Goal: Information Seeking & Learning: Learn about a topic

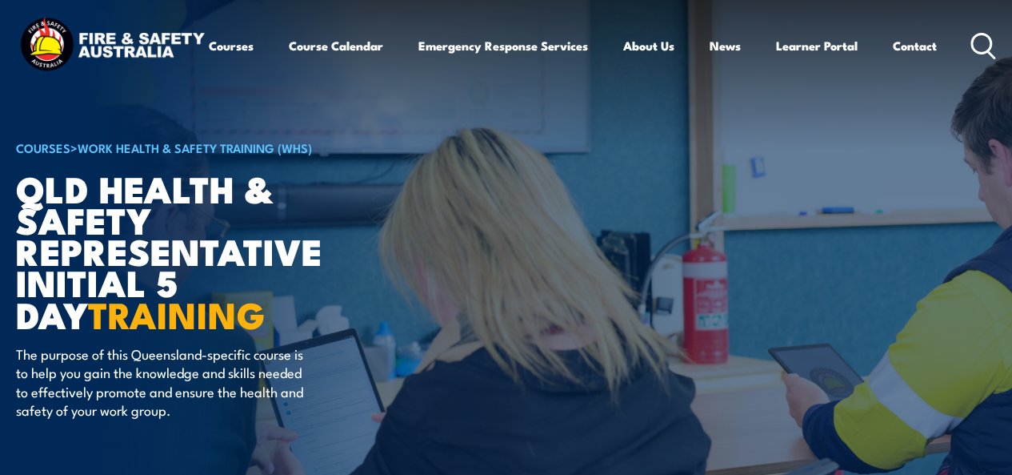
click at [971, 59] on icon at bounding box center [984, 46] width 26 height 26
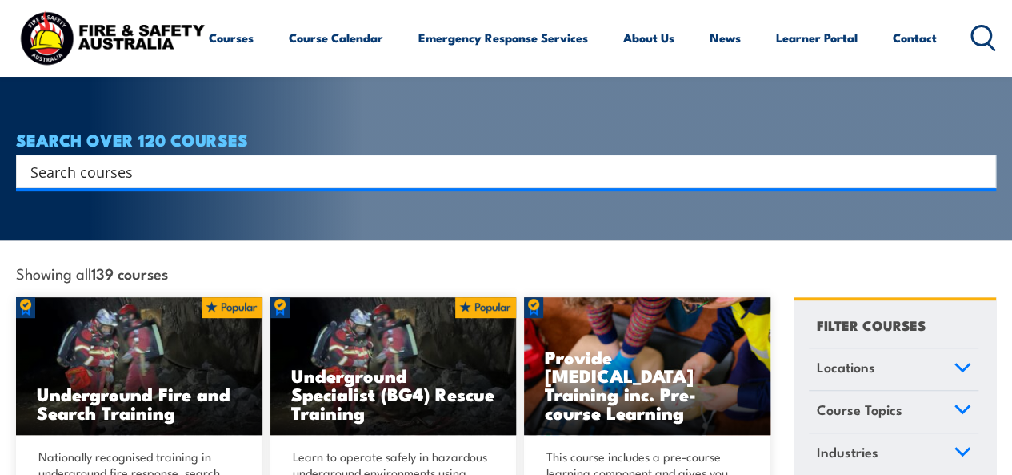
scroll to position [288, 0]
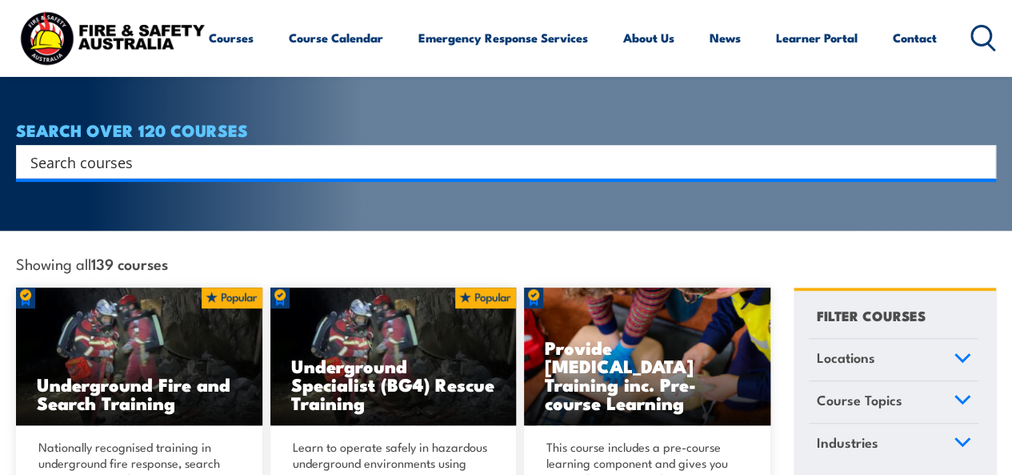
click at [408, 150] on input "Search input" at bounding box center [495, 162] width 931 height 24
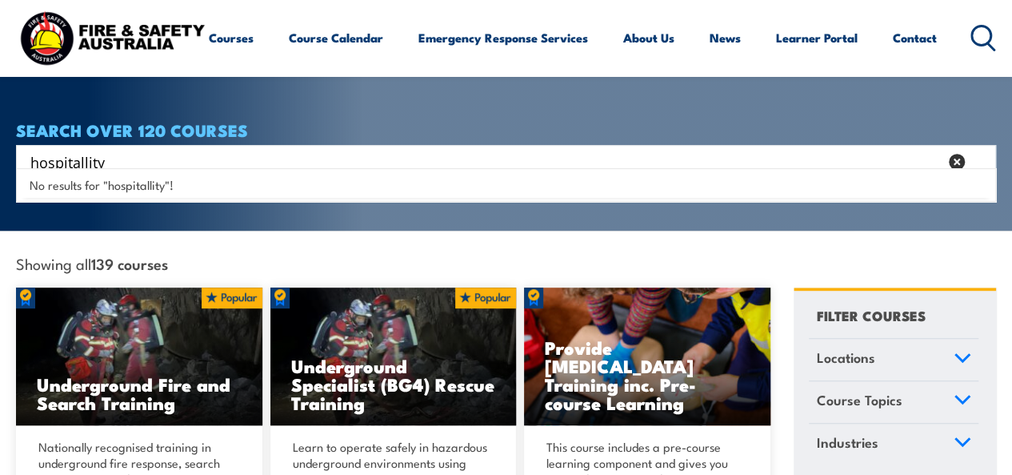
type input "hospitallity"
